Goal: Task Accomplishment & Management: Manage account settings

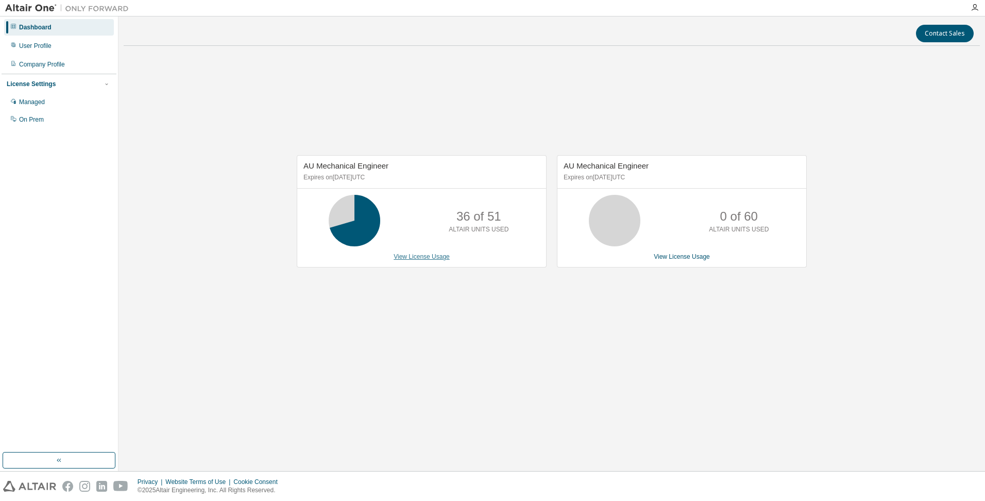
click at [403, 260] on link "View License Usage" at bounding box center [422, 256] width 56 height 7
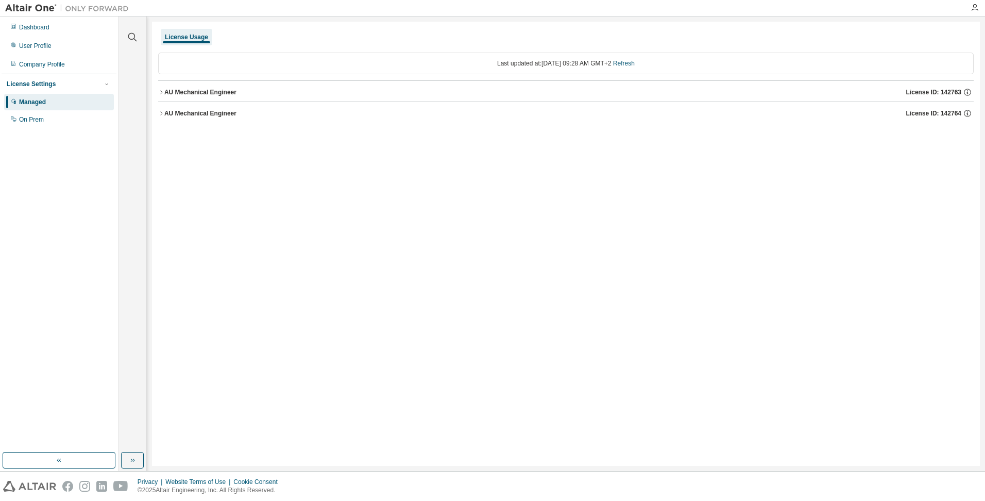
click at [158, 89] on icon "button" at bounding box center [161, 92] width 6 height 6
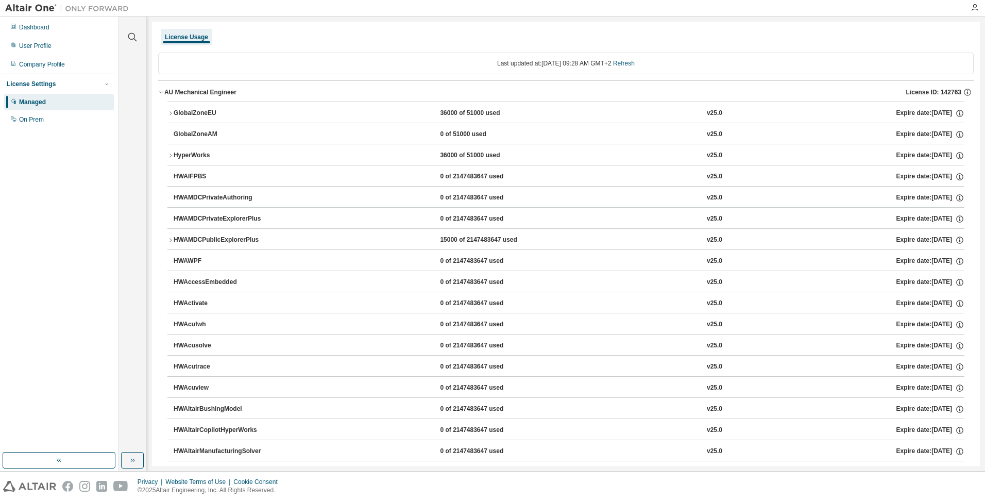
click at [171, 112] on icon "button" at bounding box center [170, 113] width 6 height 6
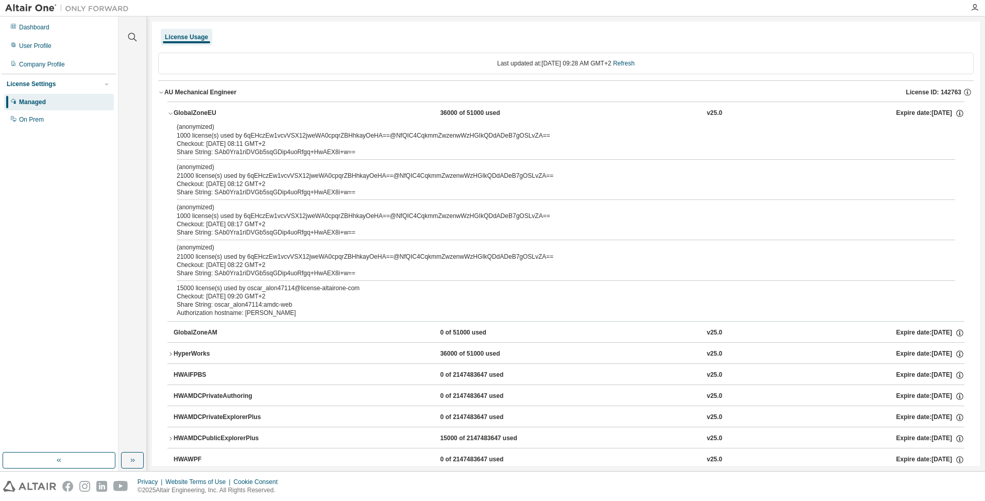
click at [171, 112] on icon "button" at bounding box center [170, 113] width 6 height 6
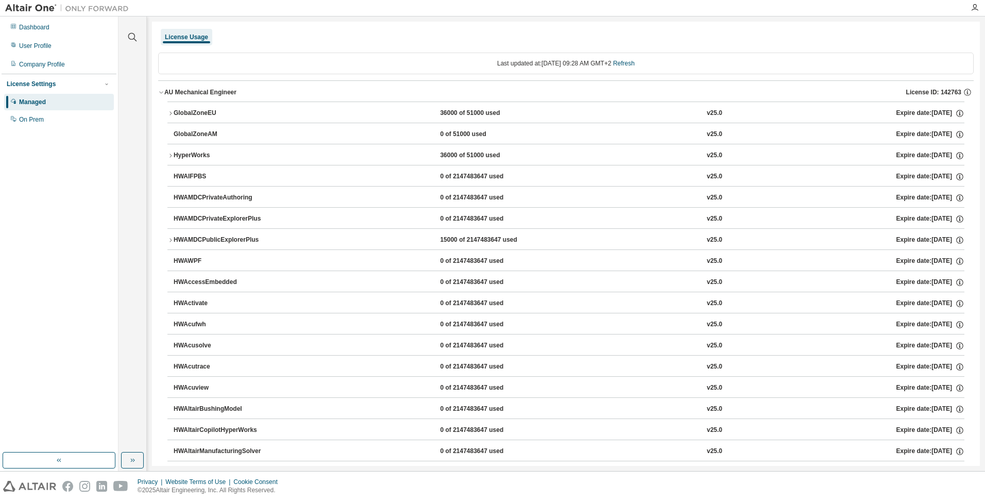
click at [172, 152] on button "HyperWorks 36000 of 51000 used v25.0 Expire date: [DATE]" at bounding box center [565, 155] width 797 height 23
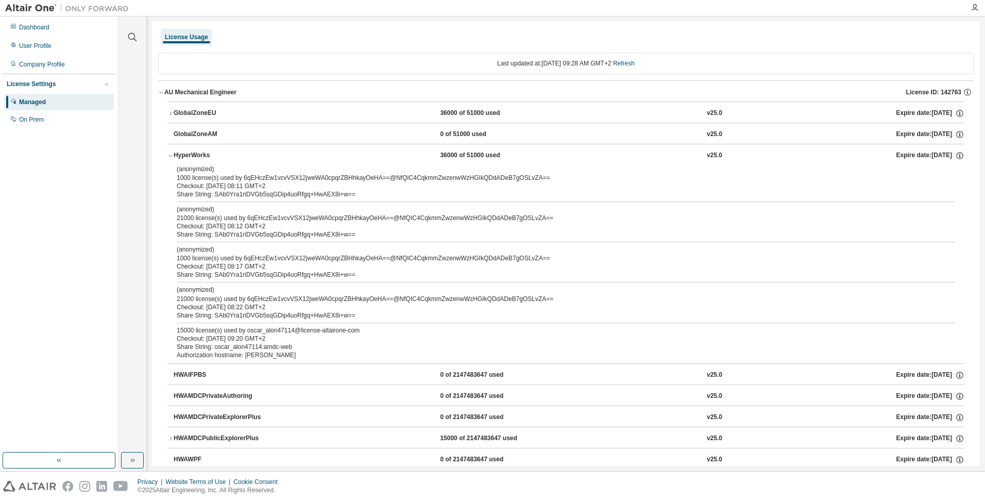
click at [29, 100] on div "Managed" at bounding box center [32, 102] width 27 height 8
click at [38, 10] on img at bounding box center [69, 8] width 129 height 10
